Goal: Task Accomplishment & Management: Manage account settings

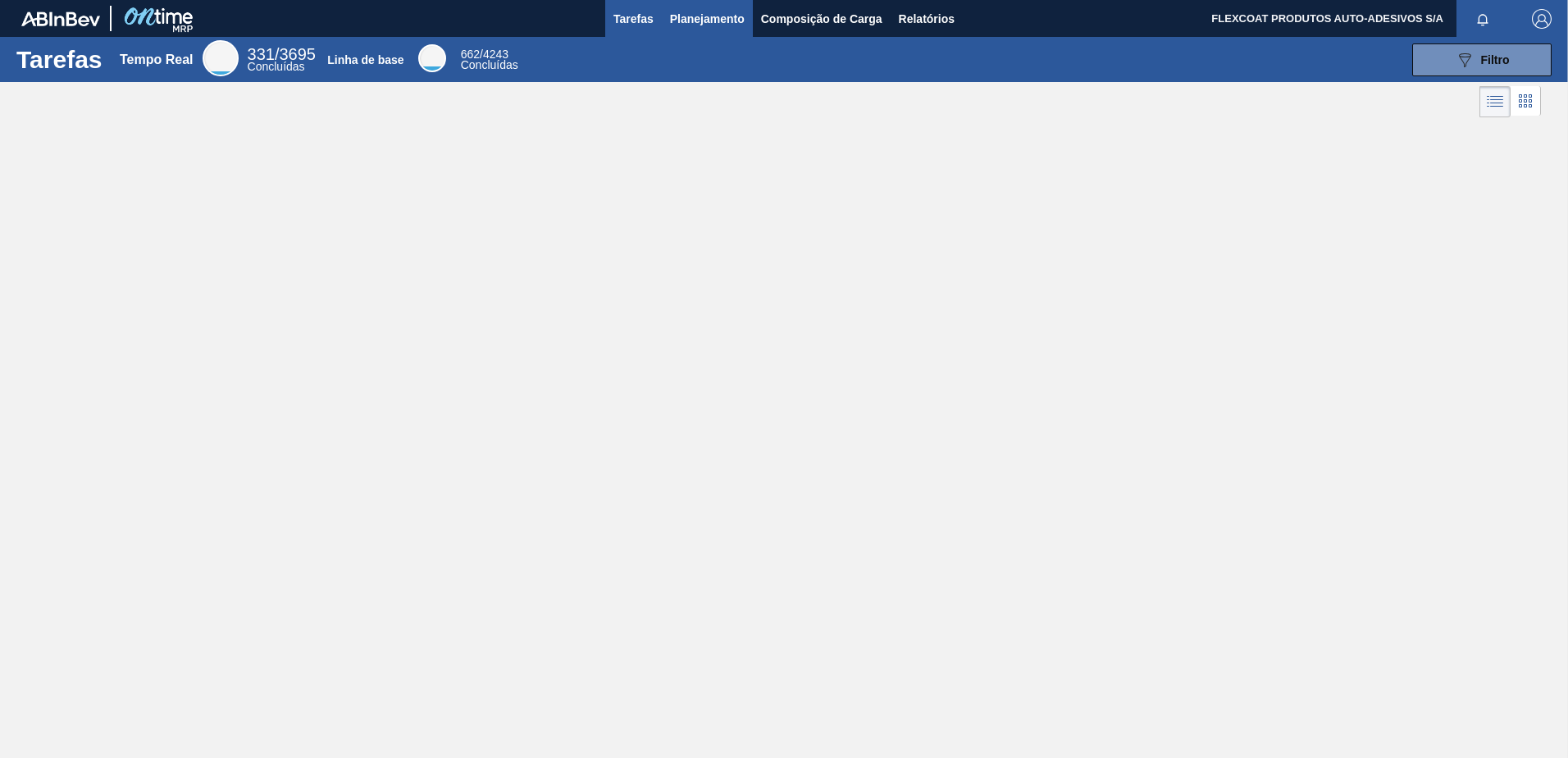
click at [678, 18] on span "Planejamento" at bounding box center [707, 19] width 75 height 19
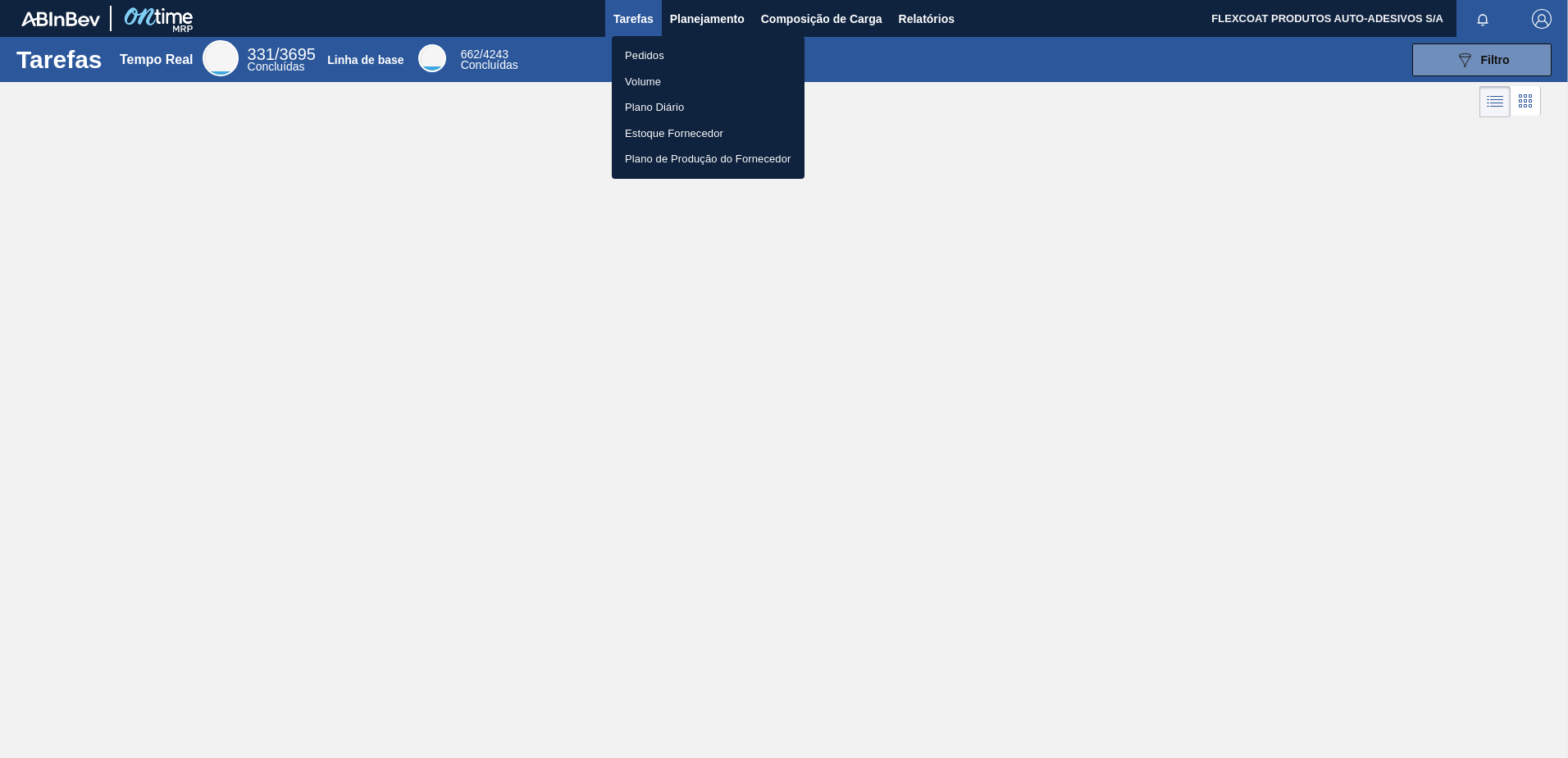
click at [637, 63] on li "Pedidos" at bounding box center [707, 56] width 193 height 26
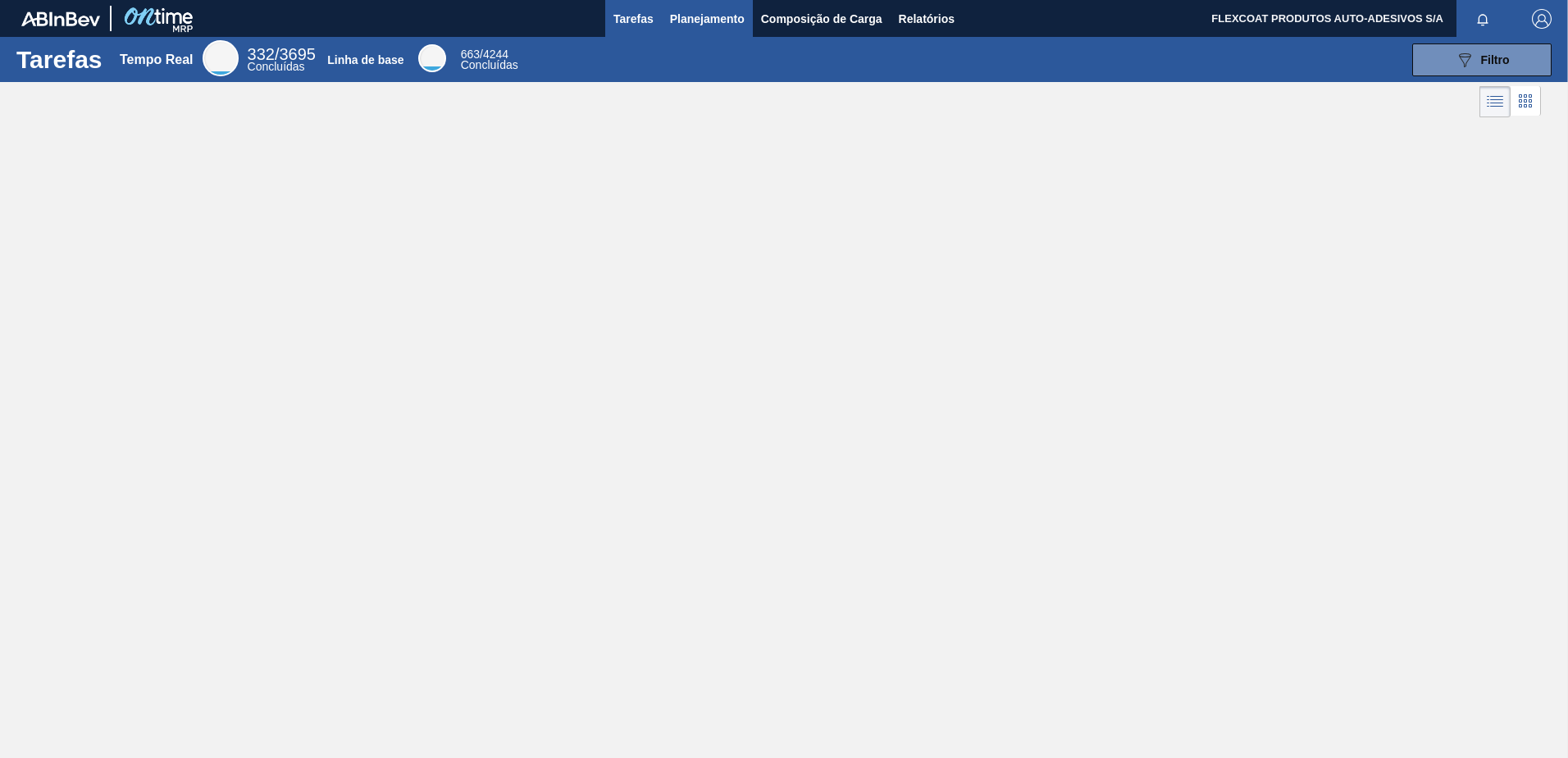
click at [703, 17] on span "Planejamento" at bounding box center [707, 19] width 75 height 19
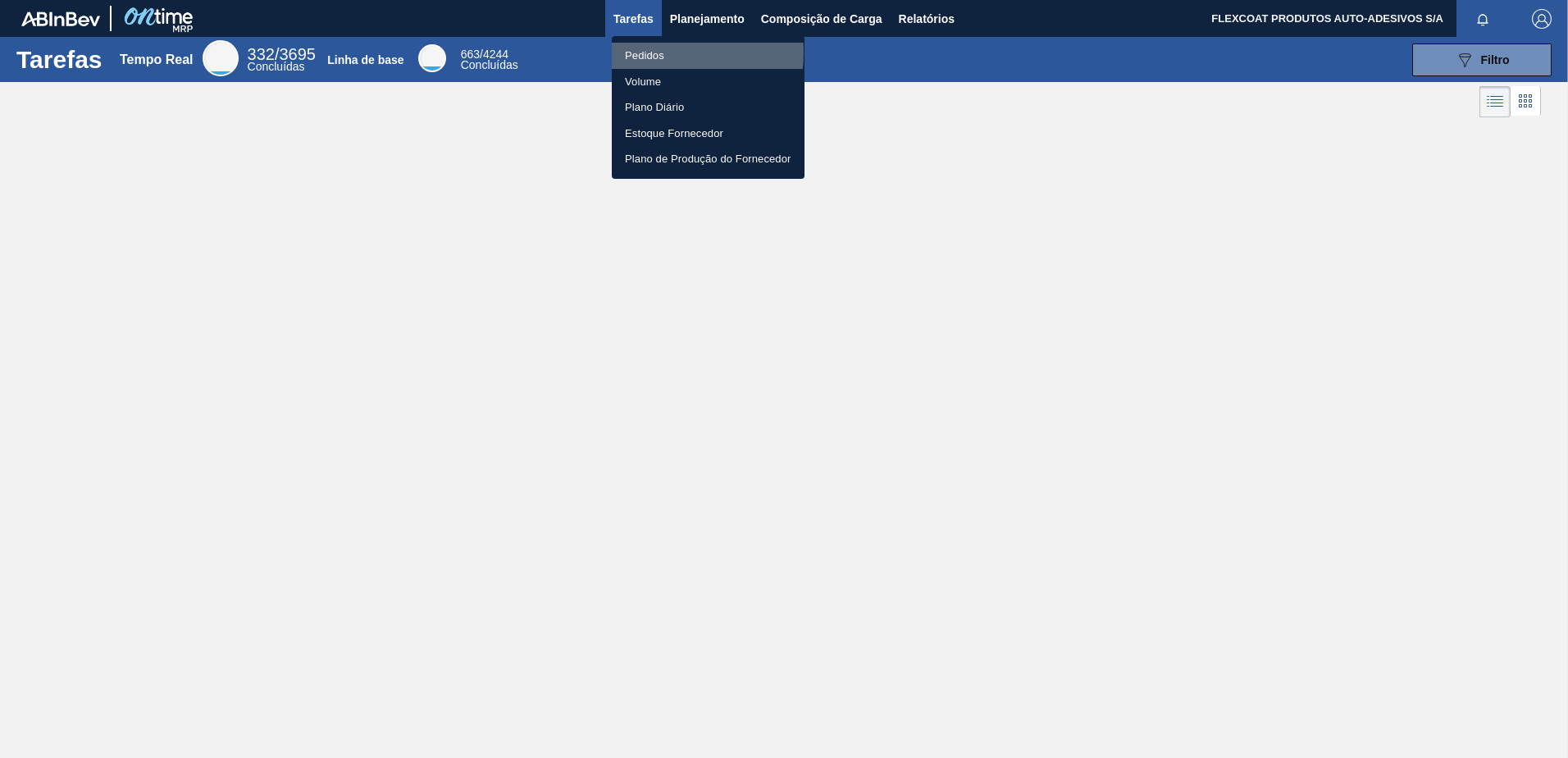
click at [643, 52] on li "Pedidos" at bounding box center [707, 56] width 193 height 26
